Goal: Check status: Verify the current state of an ongoing process or item

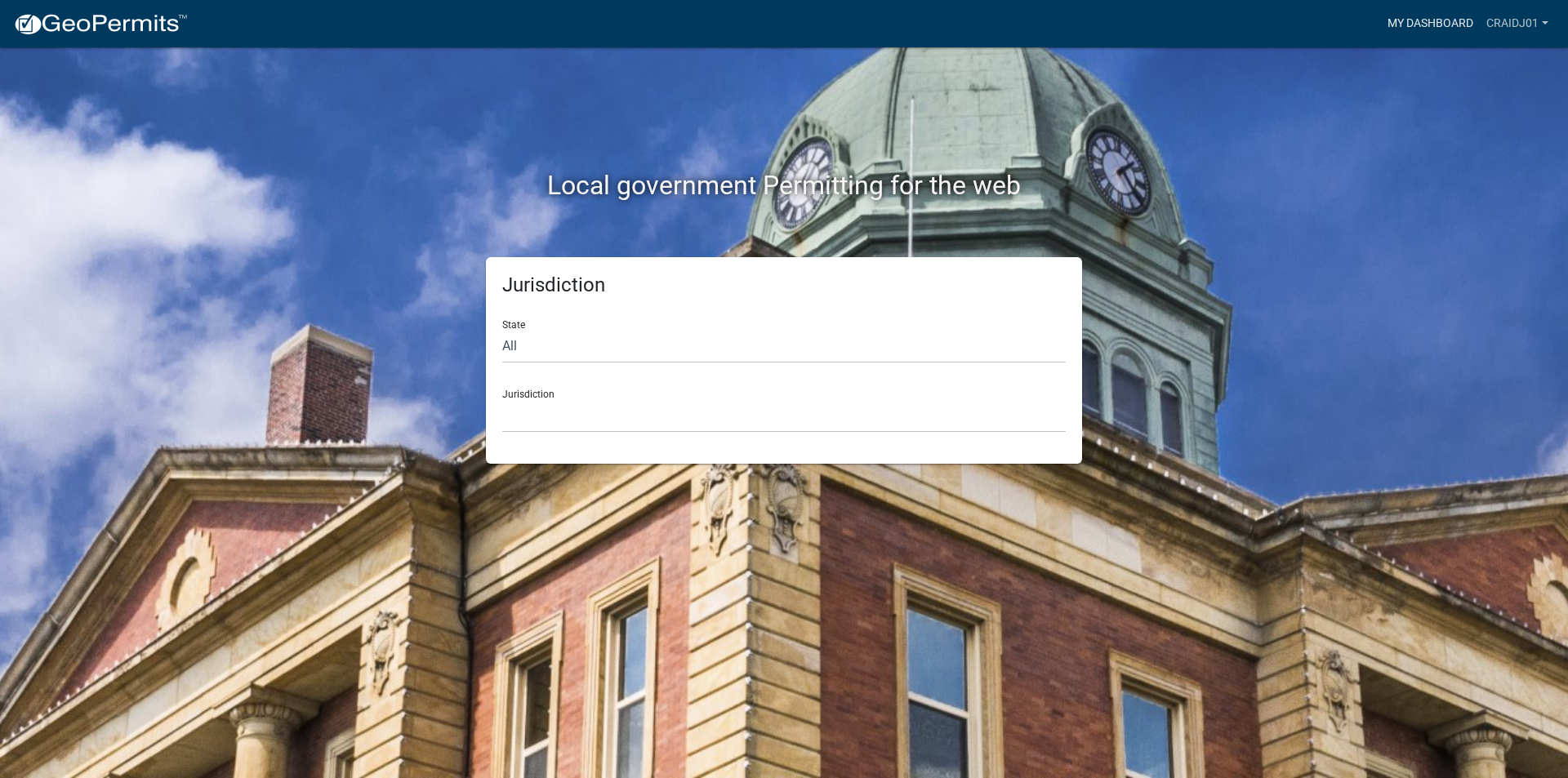
click at [1393, 11] on link "My Dashboard" at bounding box center [1430, 24] width 99 height 31
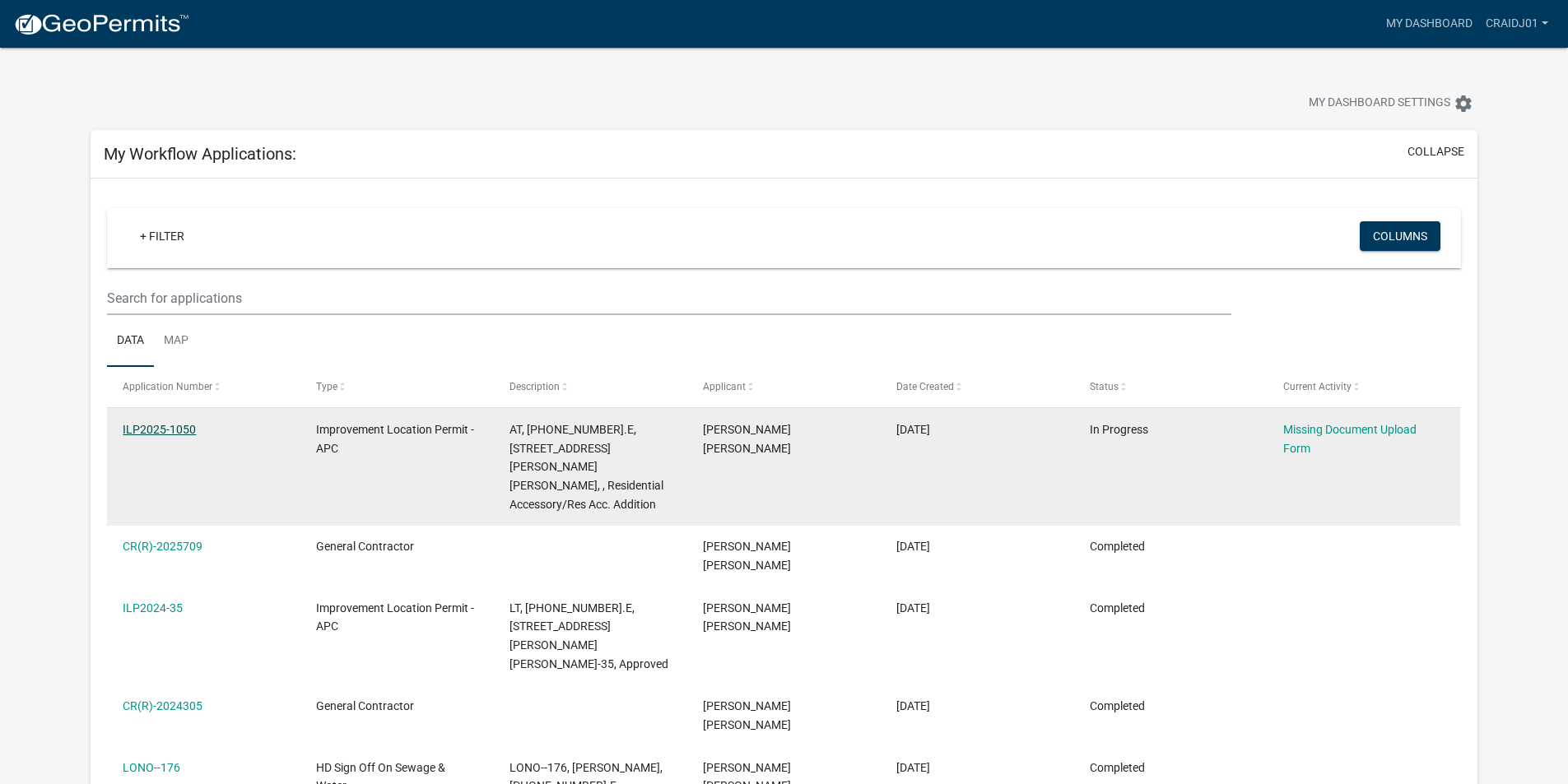
click at [174, 429] on link "ILP2025-1050" at bounding box center [158, 429] width 73 height 13
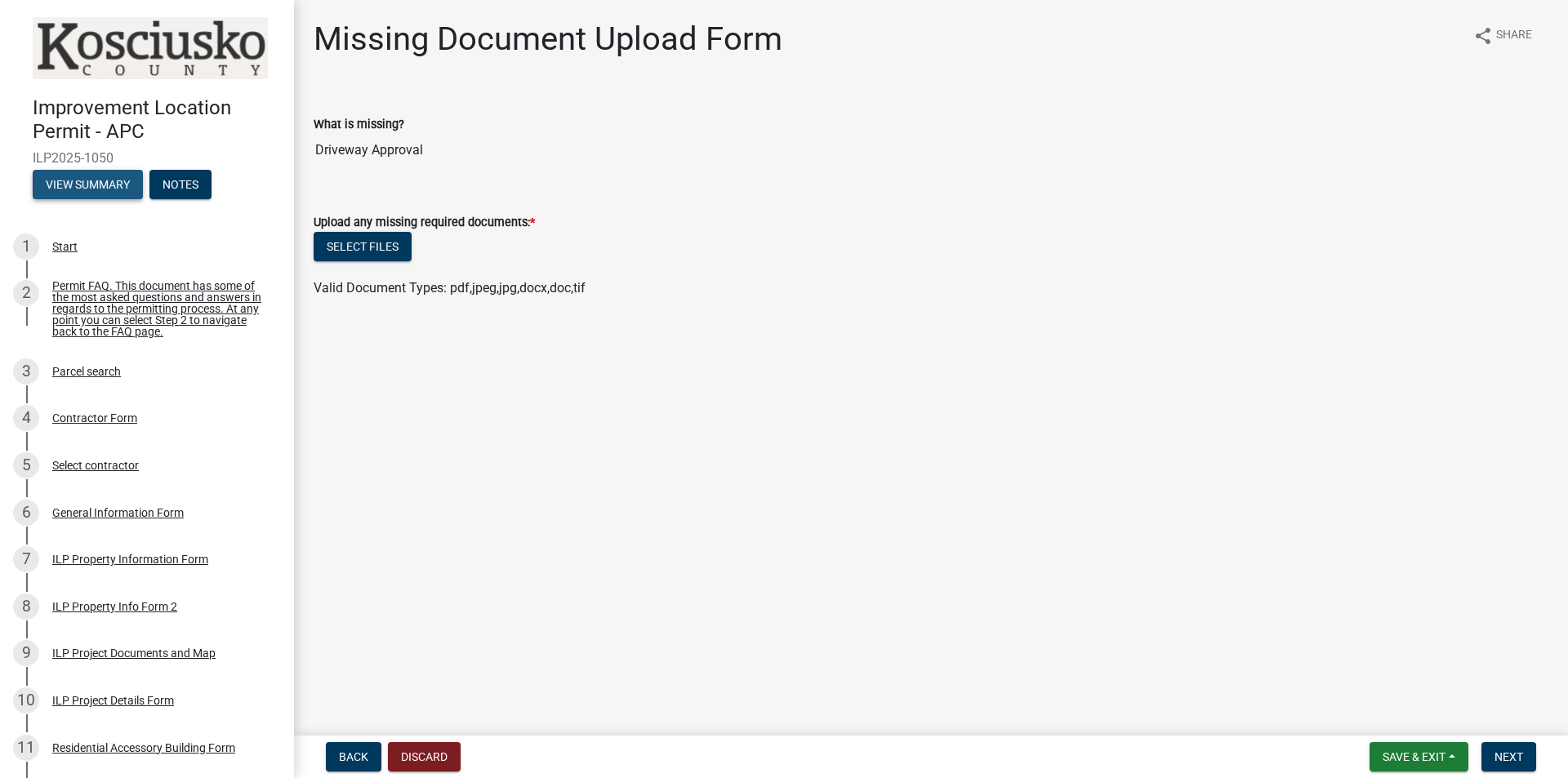
click at [99, 186] on button "View Summary" at bounding box center [87, 184] width 110 height 29
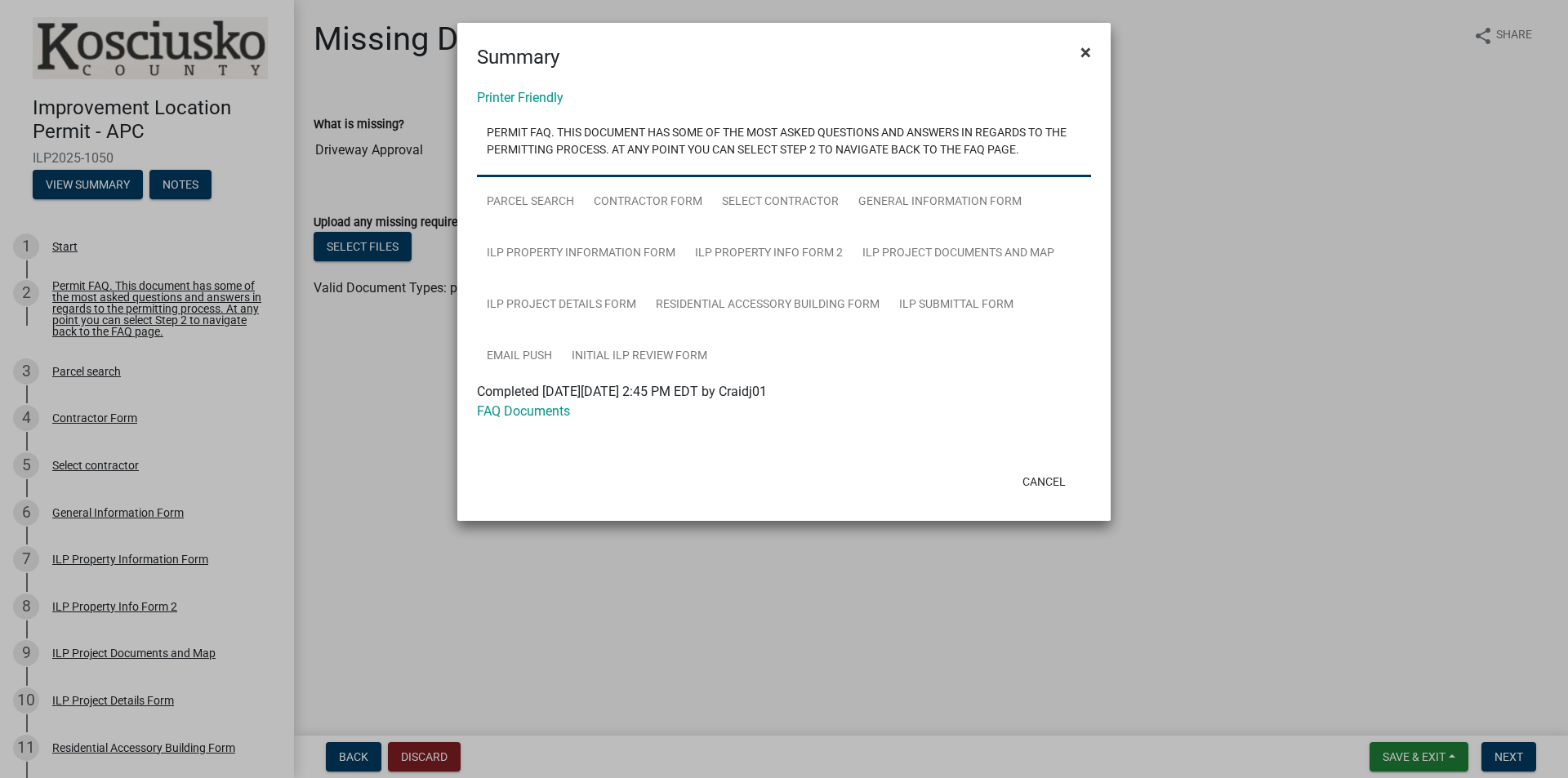
click at [1085, 50] on span "×" at bounding box center [1086, 52] width 10 height 23
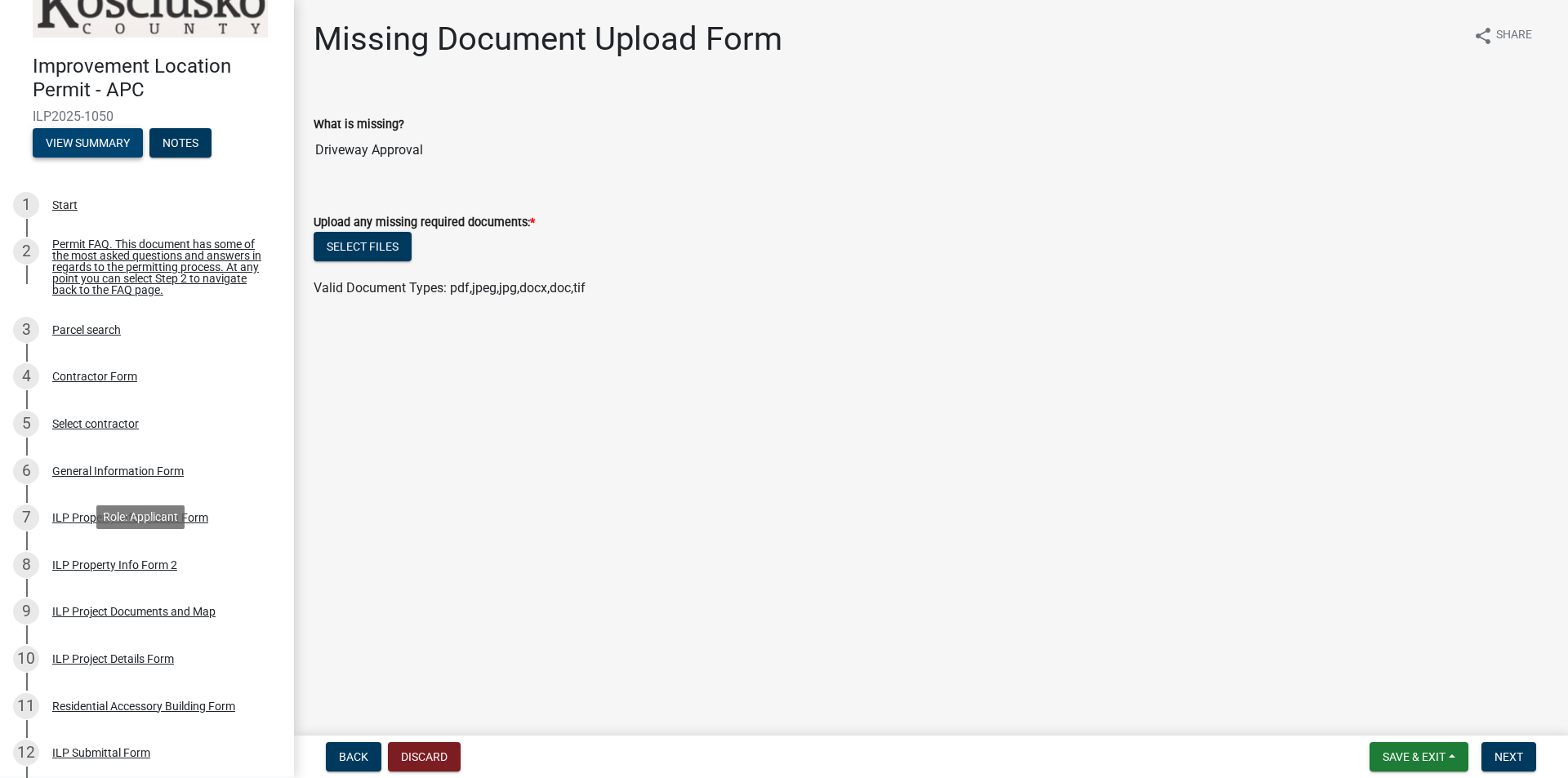
scroll to position [305, 0]
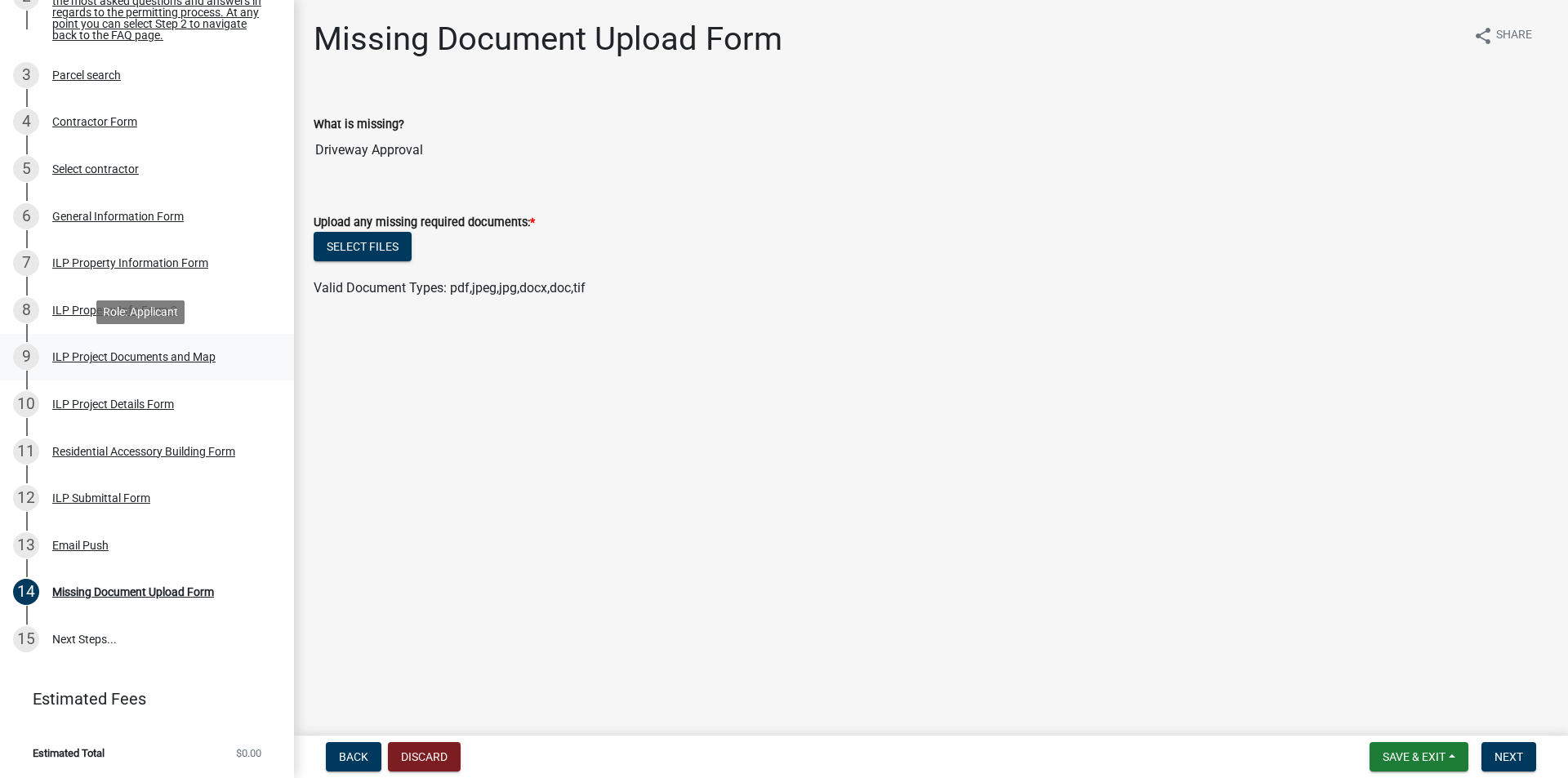
click at [152, 355] on div "ILP Project Documents and Map" at bounding box center [133, 356] width 163 height 11
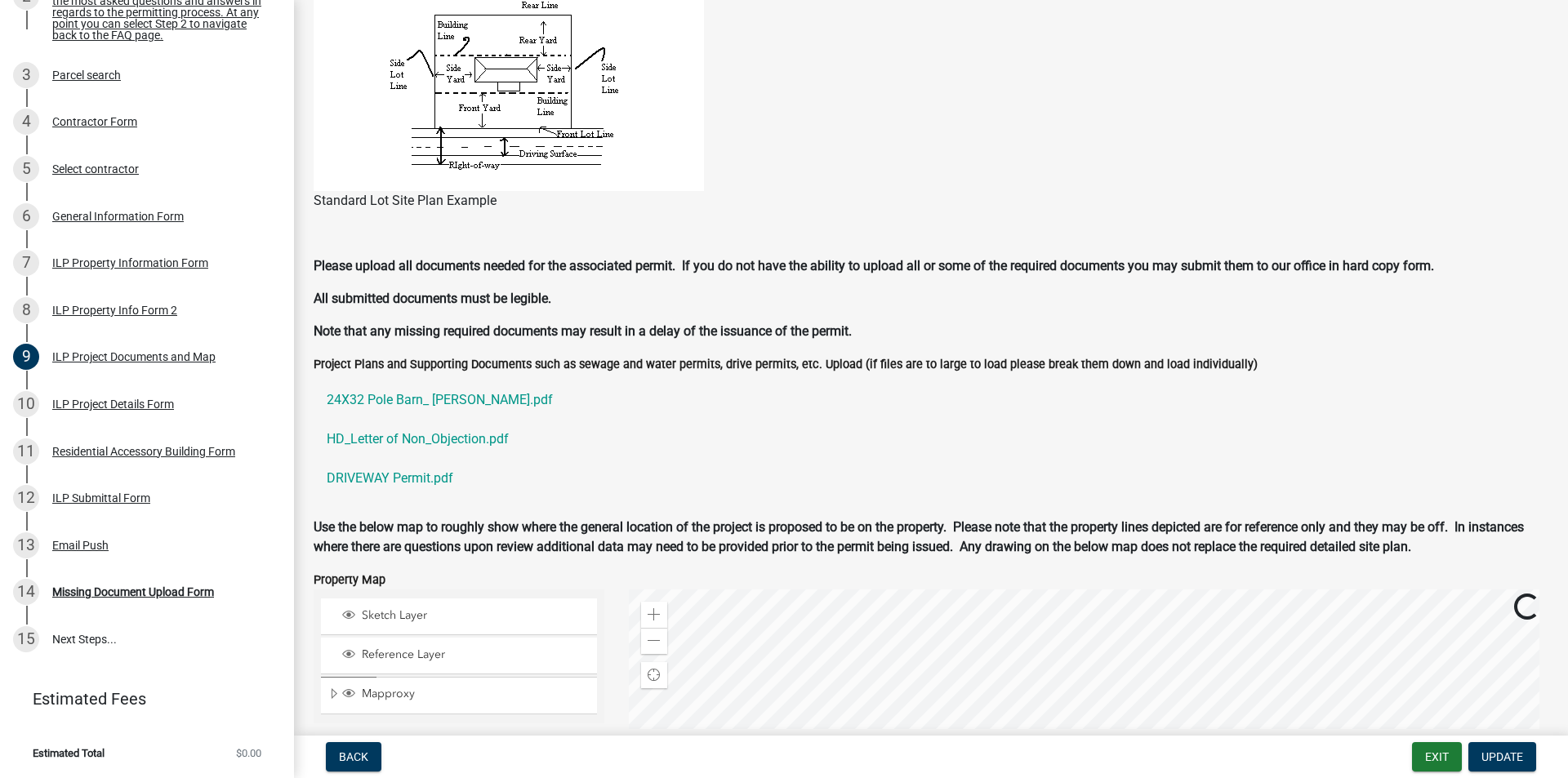
scroll to position [1388, 0]
